Goal: Task Accomplishment & Management: Complete application form

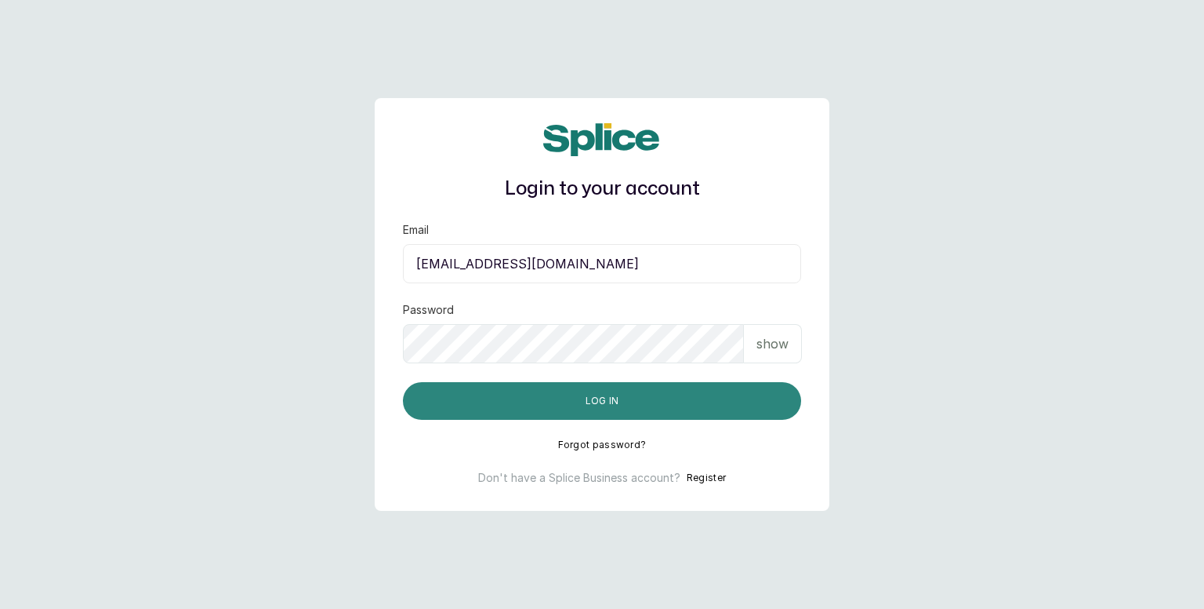
click at [684, 399] on button "Log in" at bounding box center [602, 401] width 398 height 38
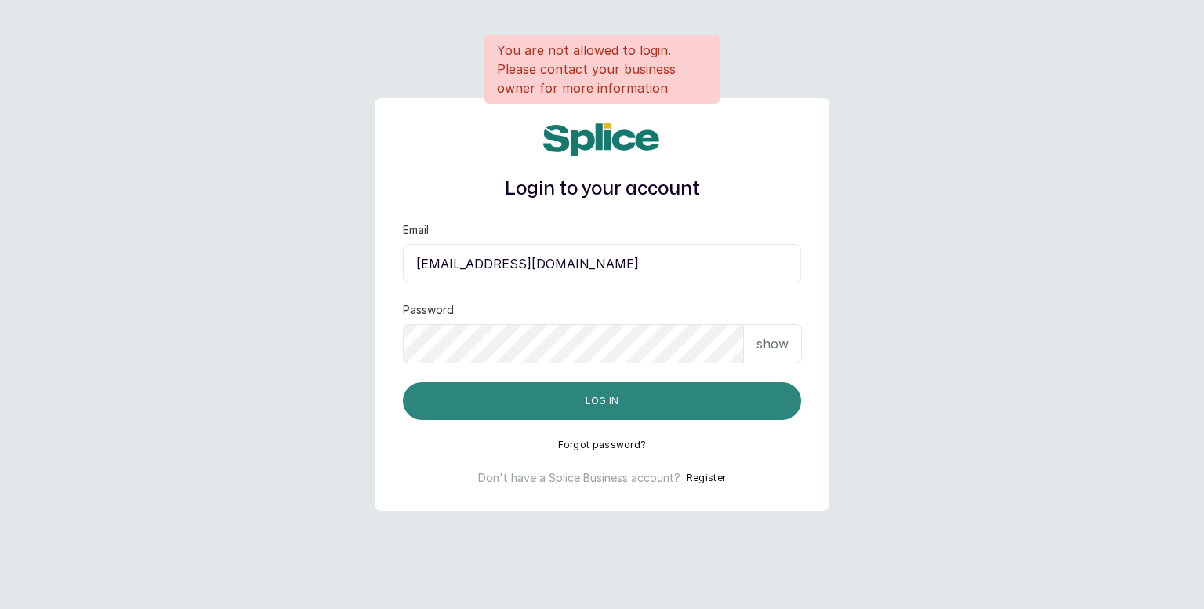
click at [564, 397] on button "Log in" at bounding box center [602, 401] width 398 height 38
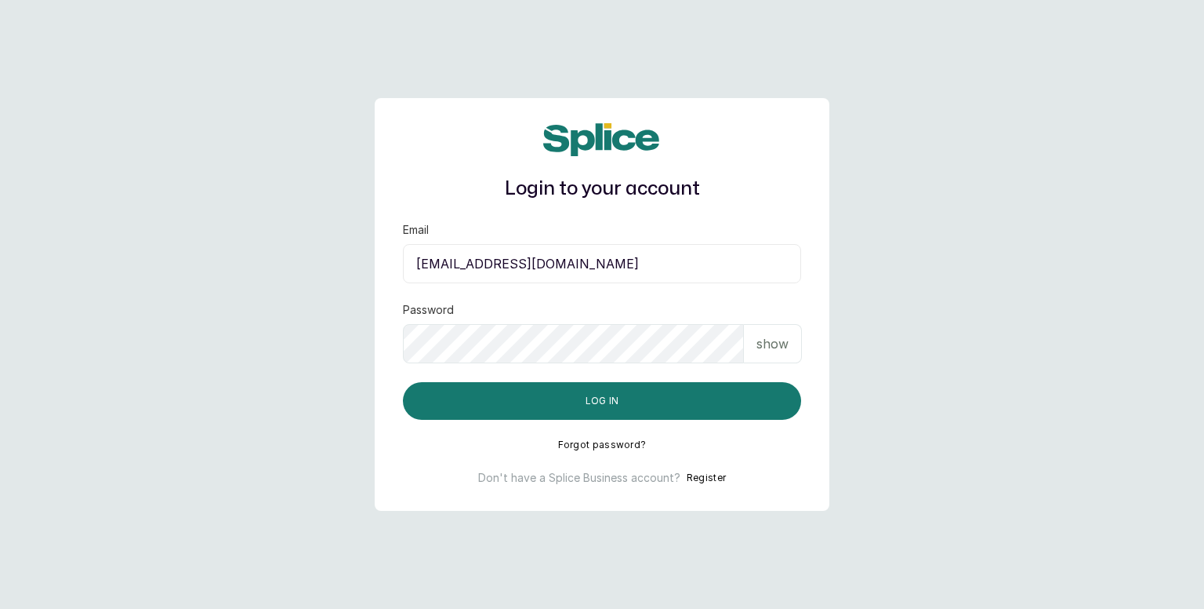
type input "[EMAIL_ADDRESS][DOMAIN_NAME]"
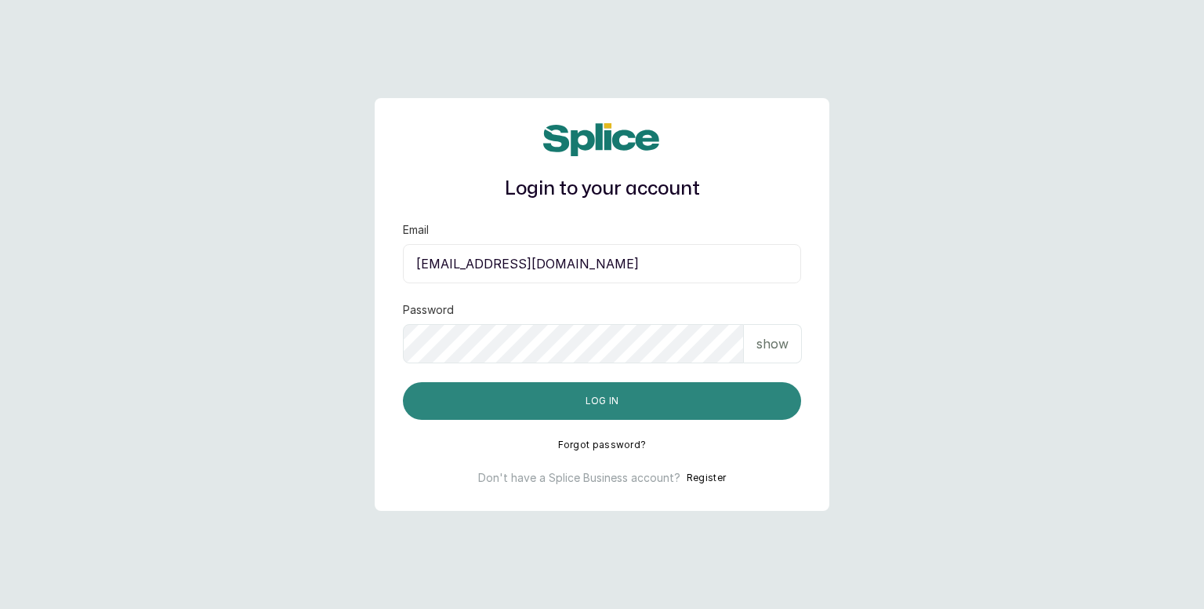
click at [599, 411] on button "Log in" at bounding box center [602, 401] width 398 height 38
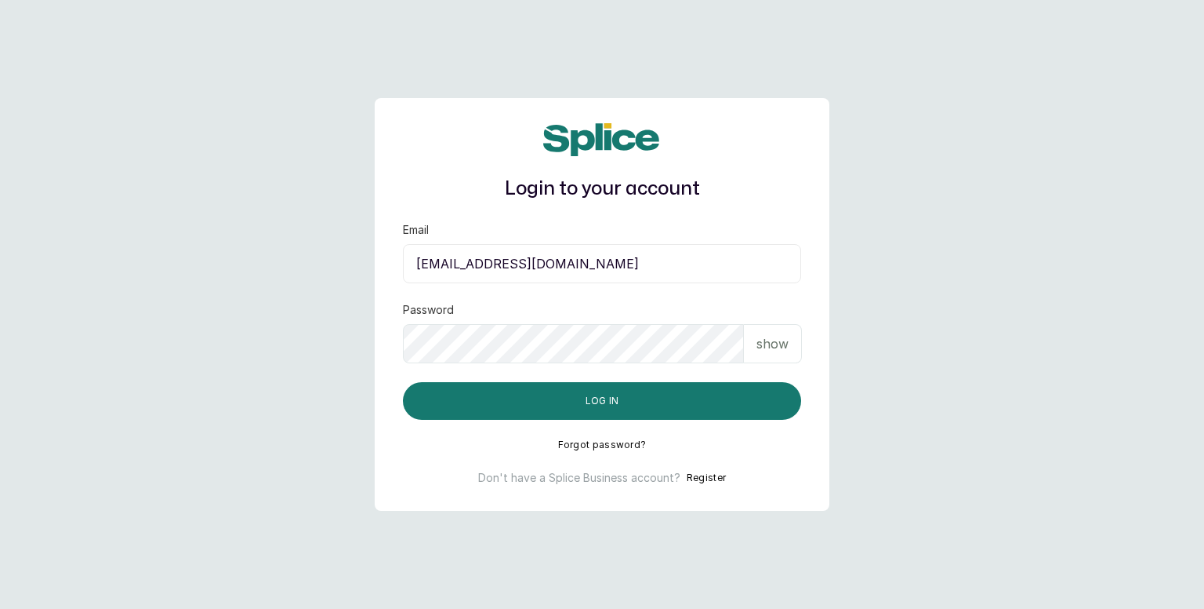
click at [694, 475] on button "Register" at bounding box center [706, 478] width 39 height 16
select select "NG"
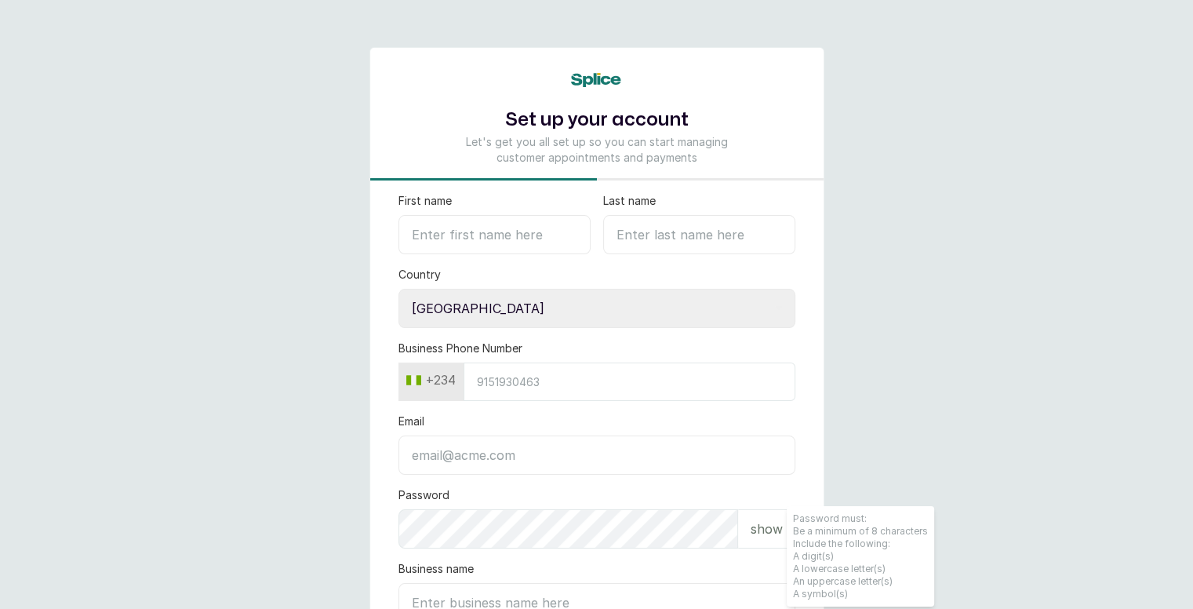
type input "[EMAIL_ADDRESS][DOMAIN_NAME]"
